Goal: Task Accomplishment & Management: Use online tool/utility

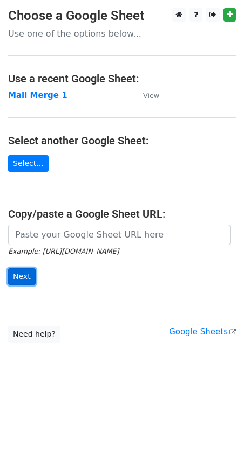
click at [24, 273] on input "Next" at bounding box center [21, 276] width 27 height 17
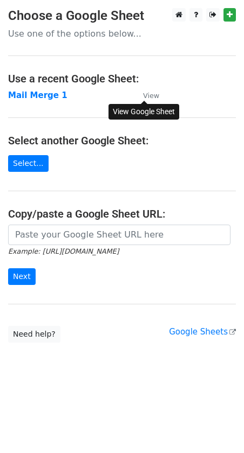
click at [146, 96] on small "View" at bounding box center [151, 96] width 16 height 8
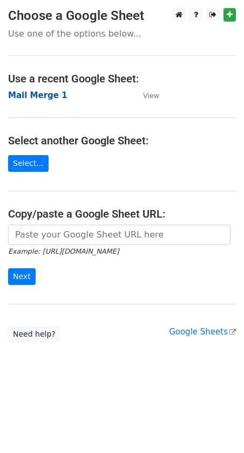
click at [29, 98] on strong "Mail Merge 1" at bounding box center [37, 96] width 59 height 10
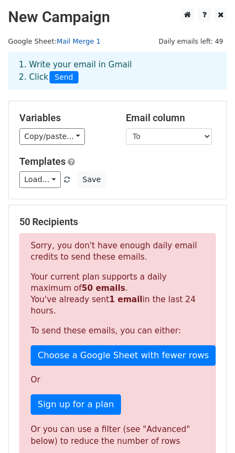
click at [65, 44] on link "Mail Merge 1" at bounding box center [79, 41] width 44 height 8
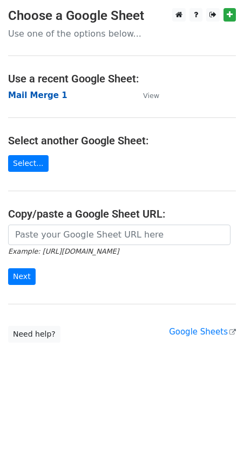
click at [41, 93] on strong "Mail Merge 1" at bounding box center [37, 96] width 59 height 10
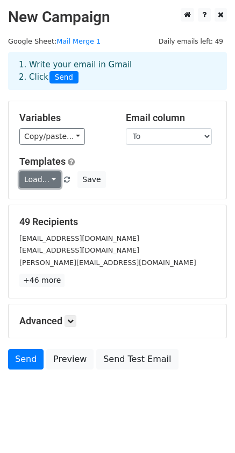
click at [53, 177] on link "Load..." at bounding box center [39, 179] width 41 height 17
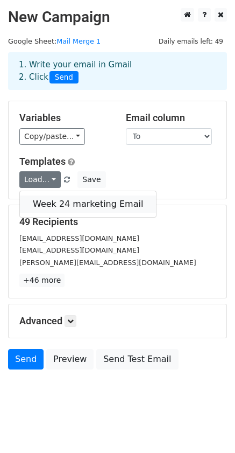
click at [55, 203] on link "Week 24 marketing Email" at bounding box center [88, 204] width 136 height 17
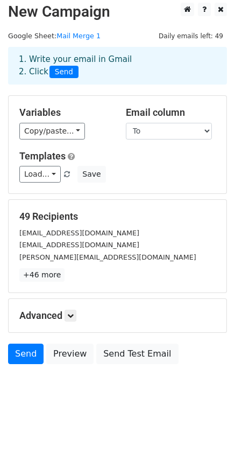
scroll to position [8, 0]
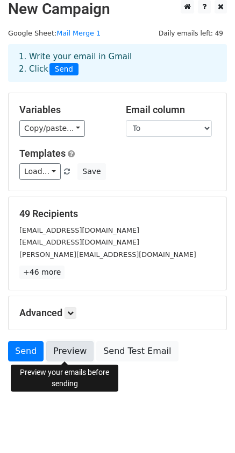
click at [54, 351] on link "Preview" at bounding box center [69, 351] width 47 height 20
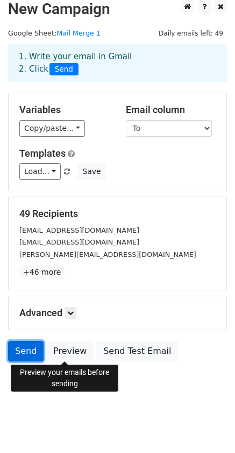
click at [26, 349] on link "Send" at bounding box center [26, 351] width 36 height 20
